Goal: Task Accomplishment & Management: Use online tool/utility

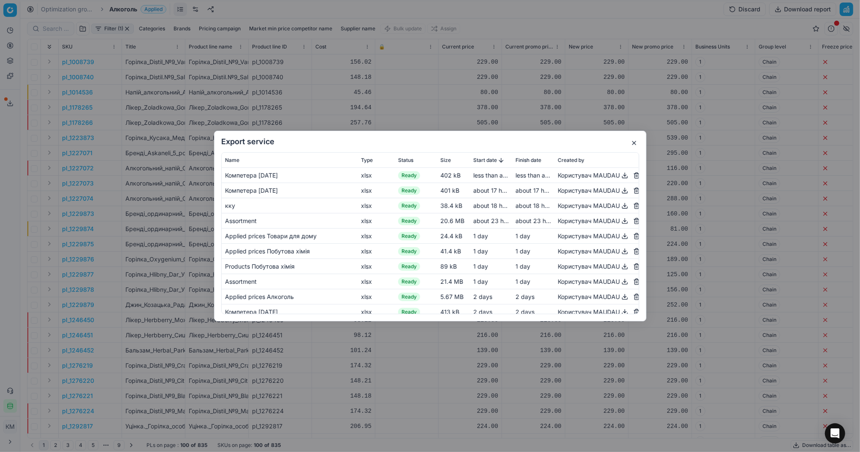
click at [633, 143] on button "button" at bounding box center [634, 143] width 10 height 10
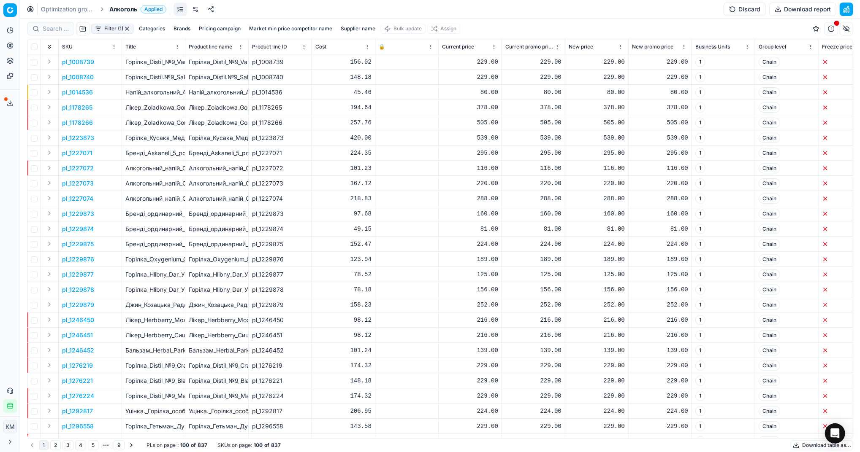
click at [811, 443] on button "Download table as..." at bounding box center [821, 446] width 62 height 10
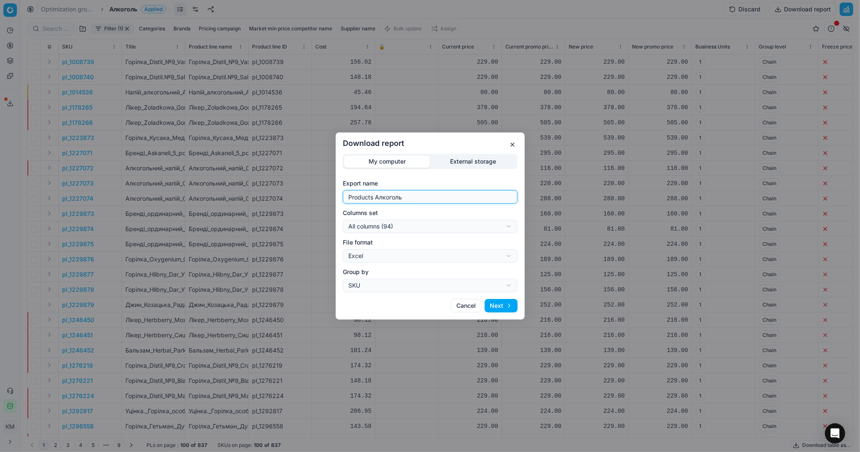
drag, startPoint x: 409, startPoint y: 197, endPoint x: 309, endPoint y: 198, distance: 99.6
click at [309, 198] on div "Download report My computer External storage Export name Products Алкоголь Colu…" at bounding box center [430, 226] width 860 height 452
type input "Компетера [DATE]"
click at [496, 305] on button "Next" at bounding box center [500, 306] width 33 height 14
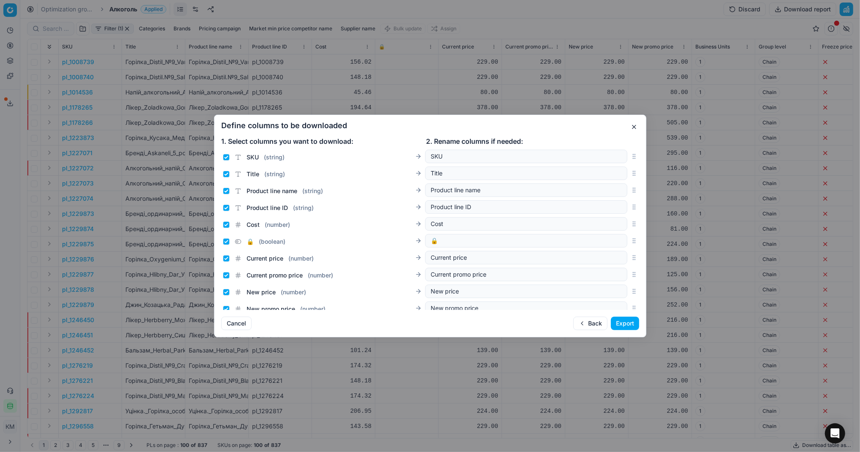
click at [620, 321] on button "Export" at bounding box center [625, 324] width 28 height 14
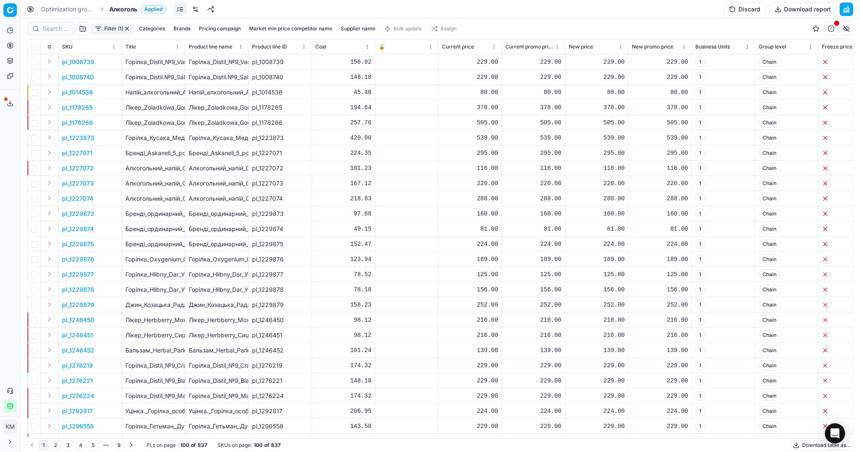
click at [8, 100] on icon at bounding box center [10, 103] width 7 height 7
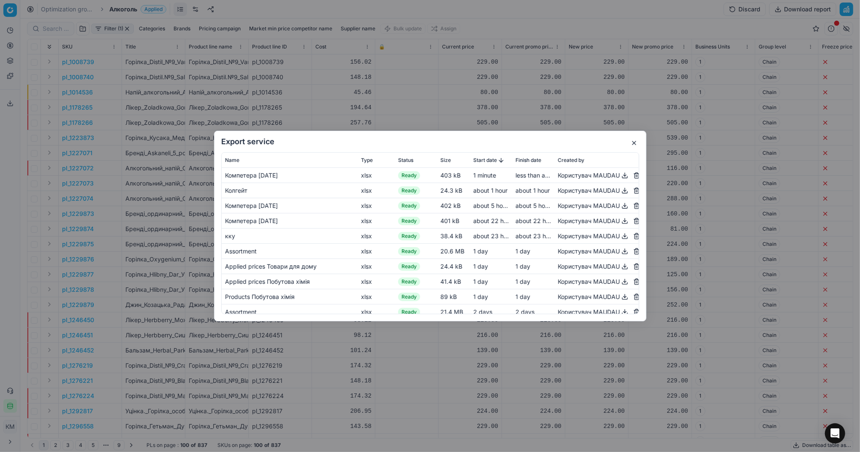
click at [620, 178] on button "button" at bounding box center [625, 176] width 10 height 10
drag, startPoint x: 323, startPoint y: 83, endPoint x: 281, endPoint y: 65, distance: 45.8
click at [323, 83] on div "Export service Name Type Status Size Start date Finish date Created by Компетер…" at bounding box center [430, 226] width 860 height 452
